Goal: Task Accomplishment & Management: Manage account settings

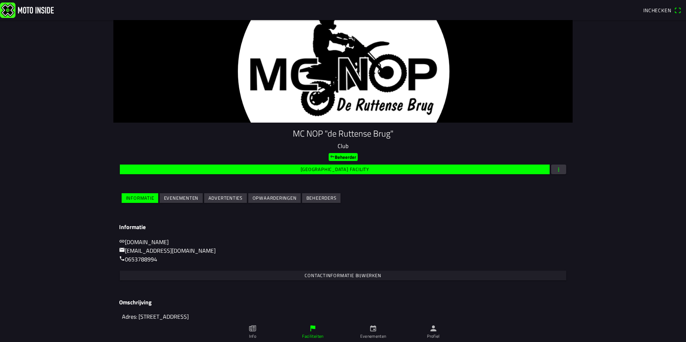
click at [555, 170] on span "button" at bounding box center [558, 170] width 6 height 10
click at [576, 134] on ion-backdrop at bounding box center [343, 171] width 686 height 342
click at [0, 0] on slot "Evenementen" at bounding box center [0, 0] width 0 height 0
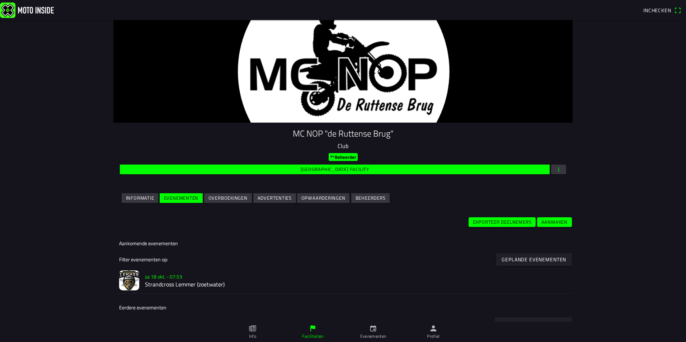
click at [133, 285] on img at bounding box center [129, 280] width 20 height 20
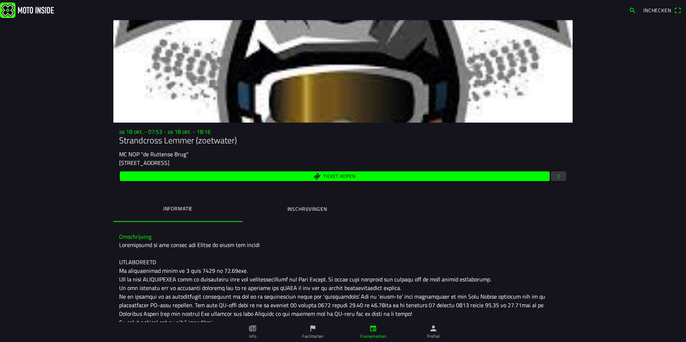
click at [556, 176] on span "button" at bounding box center [558, 176] width 6 height 10
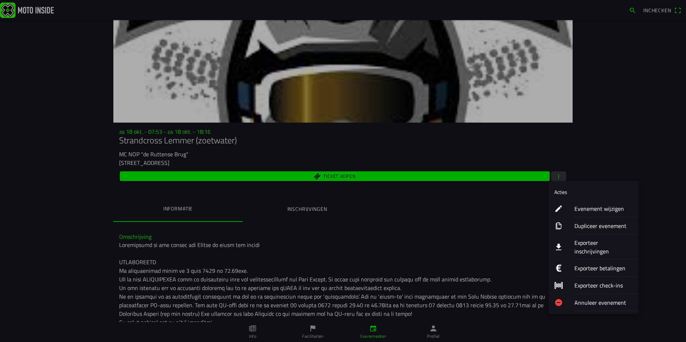
click at [595, 244] on ion-label "Exporteer inschrijvingen" at bounding box center [603, 246] width 58 height 17
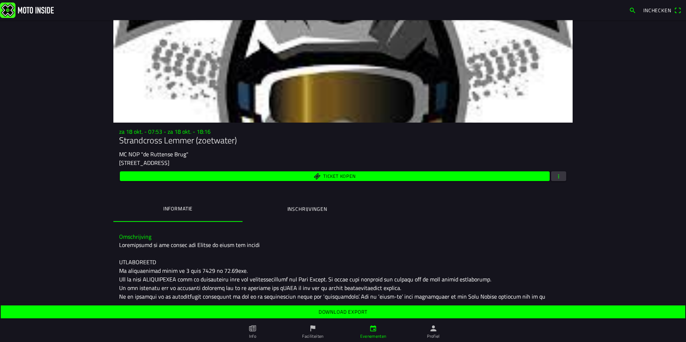
click at [0, 0] on slot "Download export" at bounding box center [0, 0] width 0 height 0
click at [435, 334] on ion-label "Profiel" at bounding box center [433, 336] width 13 height 6
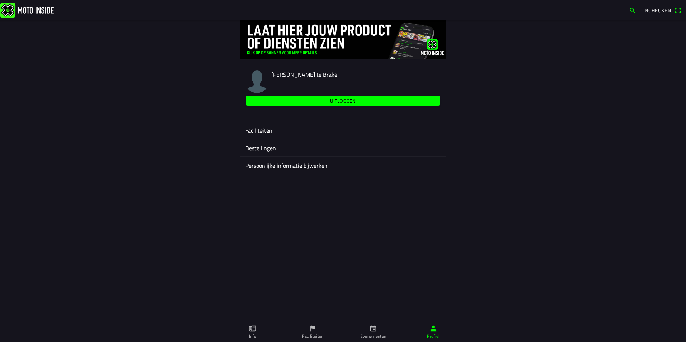
click at [255, 136] on div "Faciliteiten" at bounding box center [342, 130] width 195 height 17
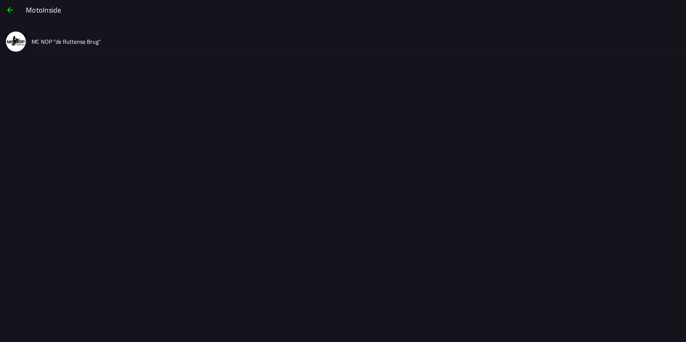
click at [0, 0] on slot "MC NOP "de Ruttense Brug"" at bounding box center [0, 0] width 0 height 0
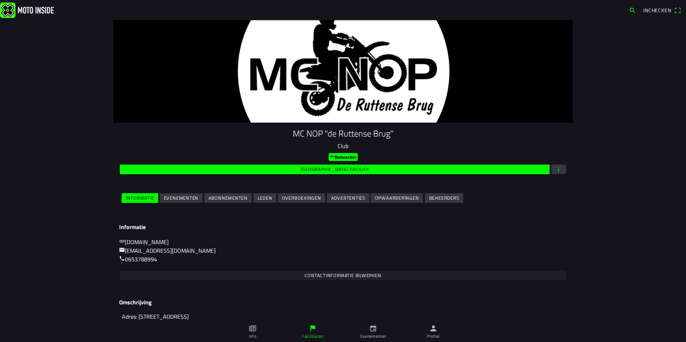
click at [0, 0] on slot "Leden" at bounding box center [0, 0] width 0 height 0
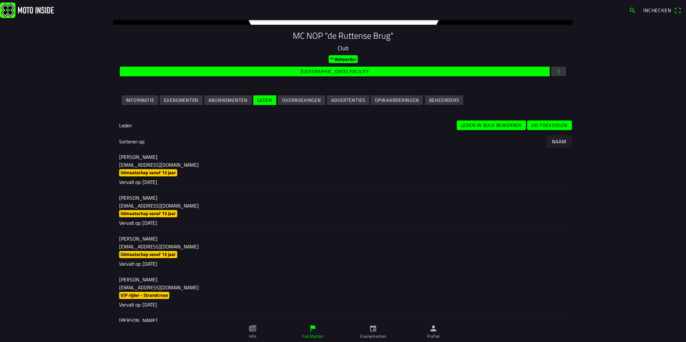
scroll to position [108, 0]
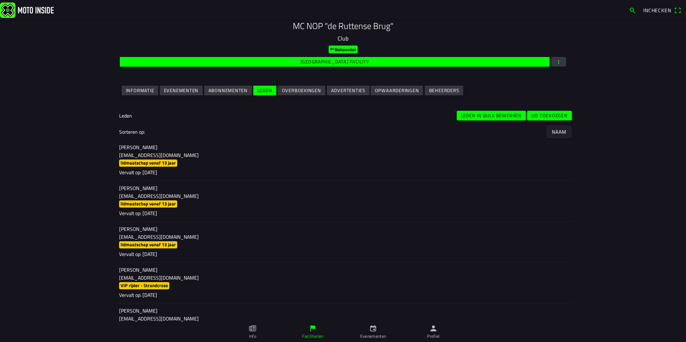
click at [244, 146] on p "[PERSON_NAME]" at bounding box center [343, 147] width 448 height 7
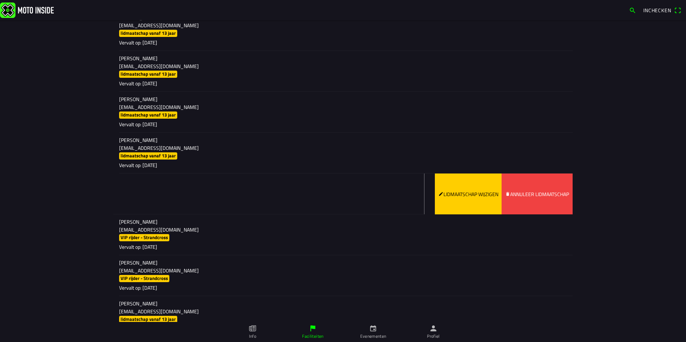
drag, startPoint x: 337, startPoint y: 195, endPoint x: 180, endPoint y: 195, distance: 157.8
click at [180, 195] on ion-item-sliding "[PERSON_NAME] [EMAIL_ADDRESS][DOMAIN_NAME] VIP rijder - Strandcross Vervalt op:…" at bounding box center [342, 194] width 459 height 41
click at [0, 0] on slot "Annuleer lidmaatschap" at bounding box center [0, 0] width 0 height 0
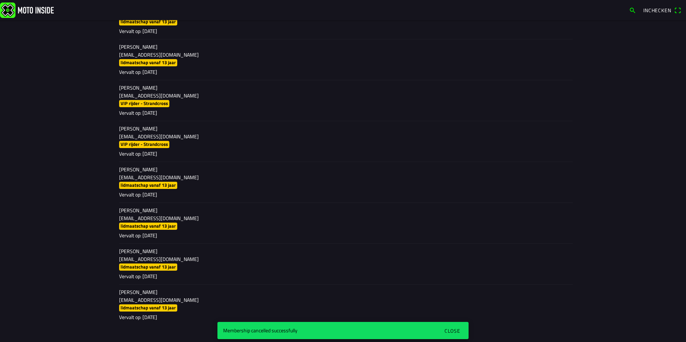
scroll to position [3084, 0]
